Goal: Check status: Check status

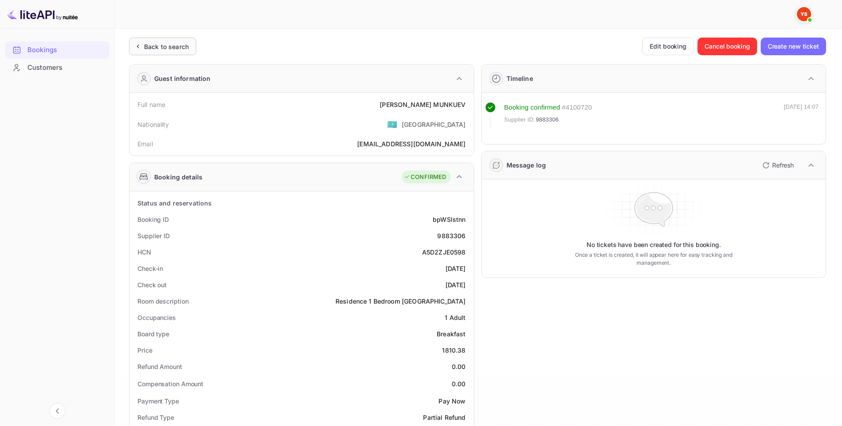
click at [167, 46] on div "Back to search" at bounding box center [166, 46] width 45 height 9
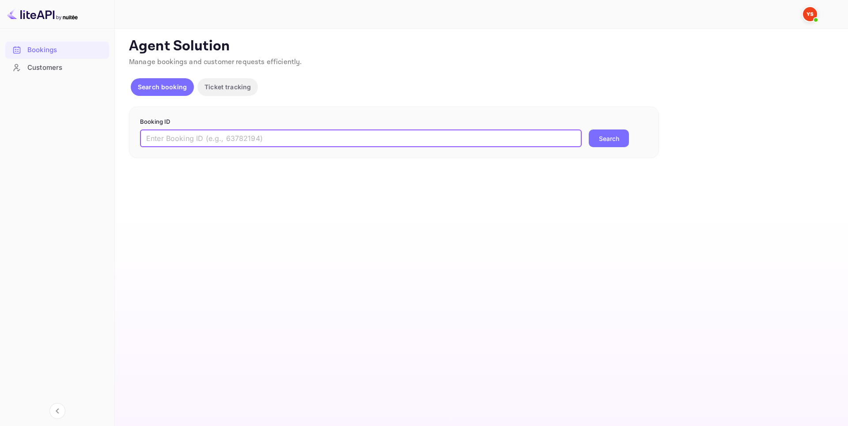
paste input "9782734"
type input "9782734"
click at [602, 143] on button "Search" at bounding box center [609, 138] width 40 height 18
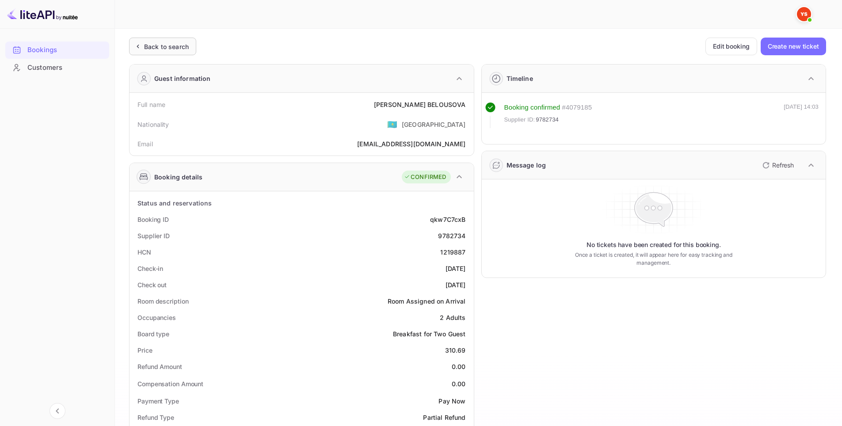
click at [157, 40] on div "Back to search" at bounding box center [162, 47] width 67 height 18
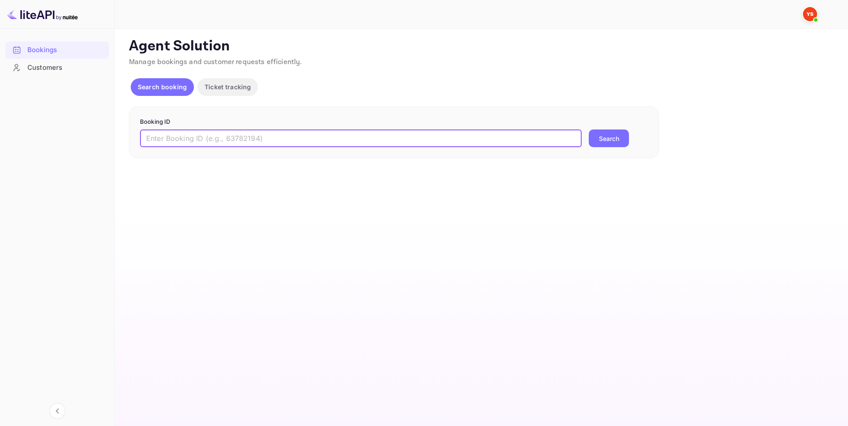
paste input "9883306"
type input "9883306"
click at [609, 137] on button "Search" at bounding box center [609, 138] width 40 height 18
